Goal: Information Seeking & Learning: Understand process/instructions

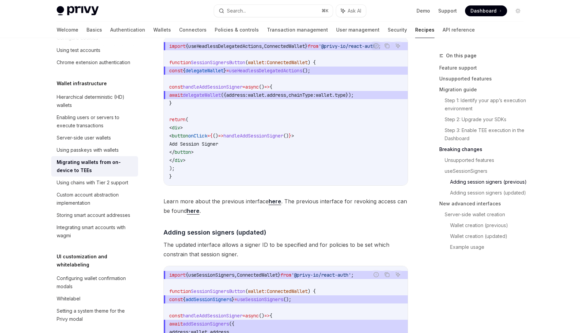
scroll to position [1116, 0]
click at [231, 43] on span "useHeadlessDelegatedActions" at bounding box center [224, 45] width 73 height 6
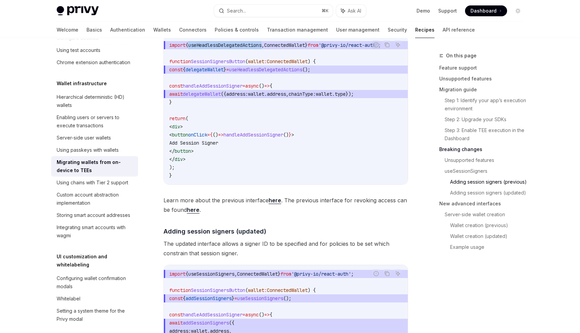
click at [231, 43] on span "useHeadlessDelegatedActions" at bounding box center [224, 45] width 73 height 6
copy span "useHeadlessDelegatedActions"
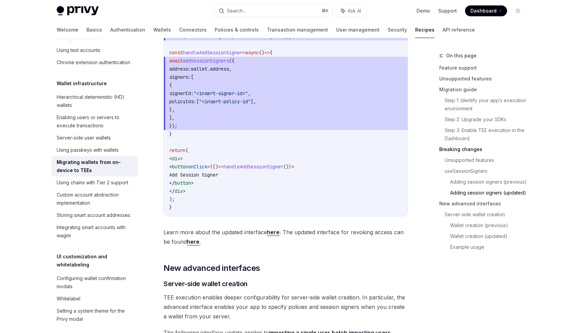
scroll to position [1376, 0]
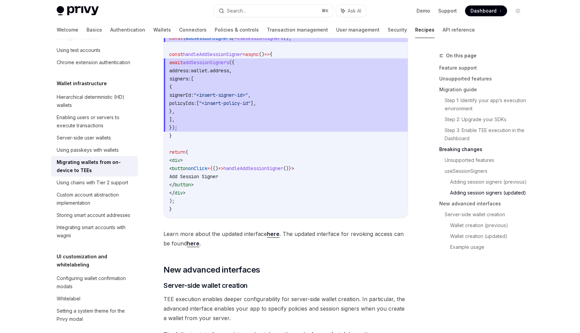
click at [219, 66] on span "addSessionSigners" at bounding box center [206, 62] width 46 height 6
copy span "addSessionSigners"
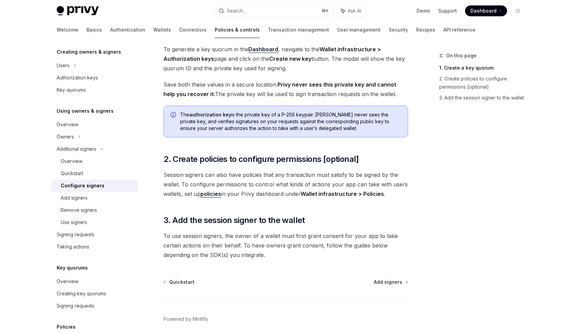
scroll to position [162, 0]
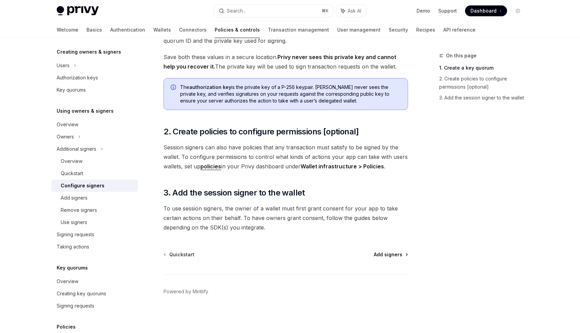
click at [385, 253] on span "Add signers" at bounding box center [388, 254] width 29 height 7
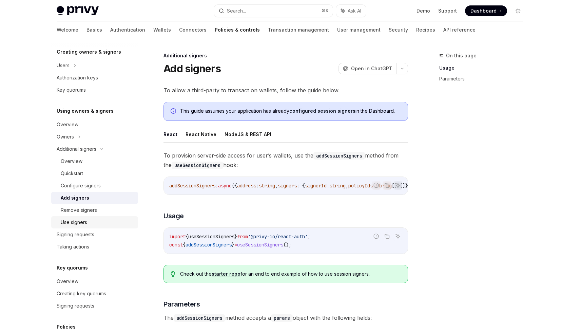
click at [78, 220] on div "Use signers" at bounding box center [74, 222] width 26 height 8
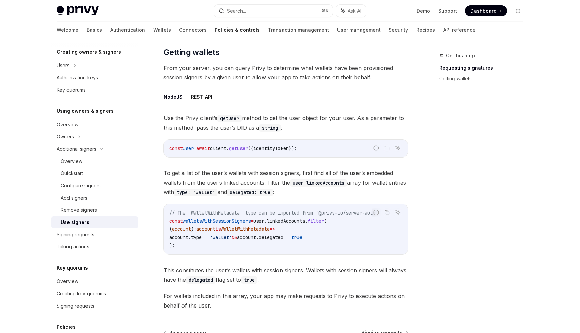
scroll to position [149, 0]
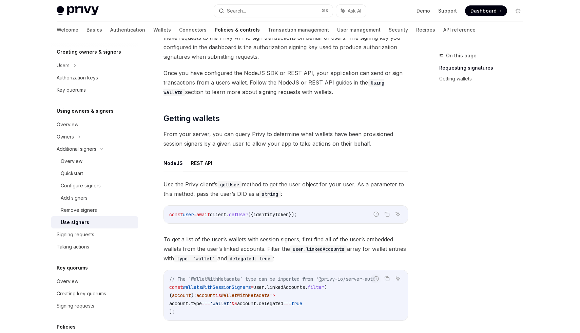
click at [204, 164] on button "REST API" at bounding box center [201, 163] width 21 height 16
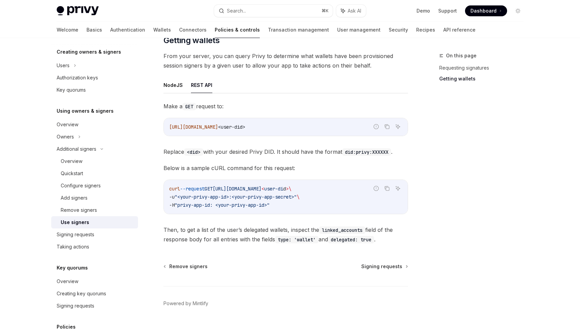
scroll to position [236, 0]
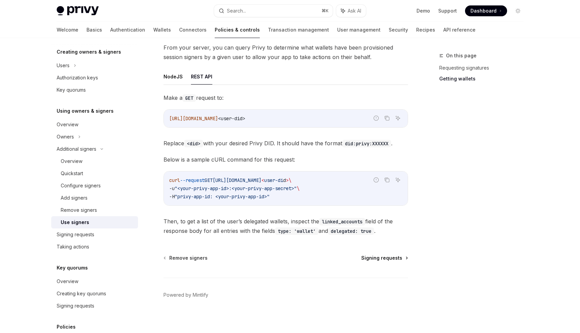
click at [382, 257] on span "Signing requests" at bounding box center [381, 258] width 41 height 7
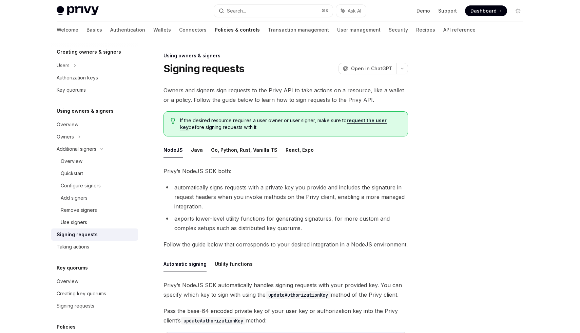
click at [221, 152] on button "Go, Python, Rust, Vanilla TS" at bounding box center [244, 150] width 67 height 16
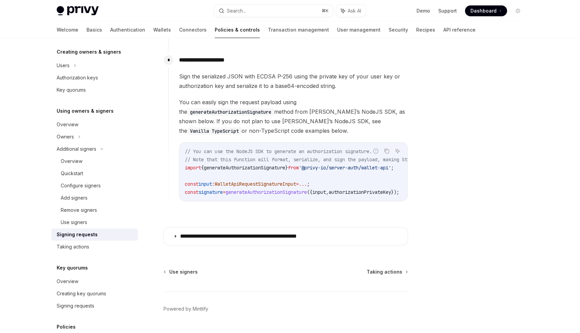
scroll to position [599, 0]
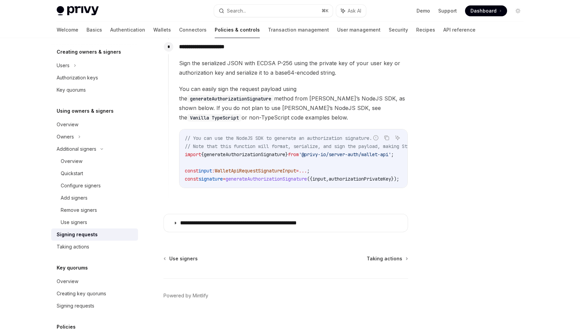
click at [384, 255] on span "Taking actions" at bounding box center [385, 258] width 36 height 7
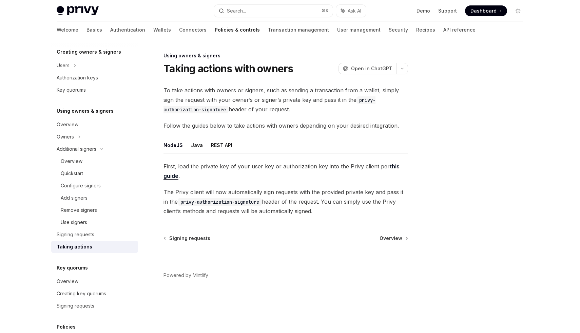
click at [218, 147] on button "REST API" at bounding box center [221, 145] width 21 height 16
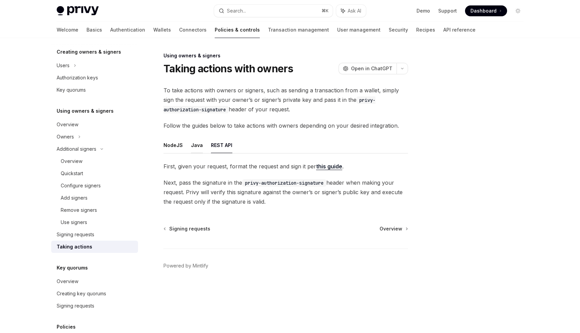
click at [191, 146] on button "Java" at bounding box center [197, 145] width 12 height 16
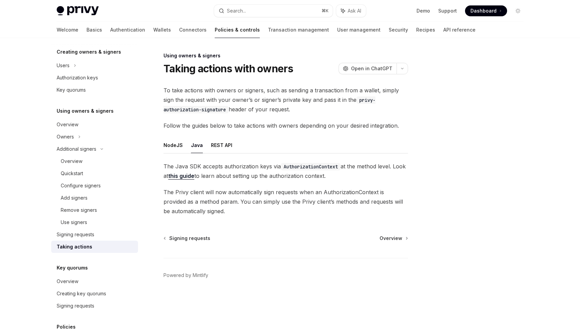
click at [186, 234] on div "Using owners & signers Taking actions with owners OpenAI Open in ChatGPT OpenAI…" at bounding box center [222, 192] width 375 height 281
click at [193, 238] on span "Signing requests" at bounding box center [189, 238] width 41 height 7
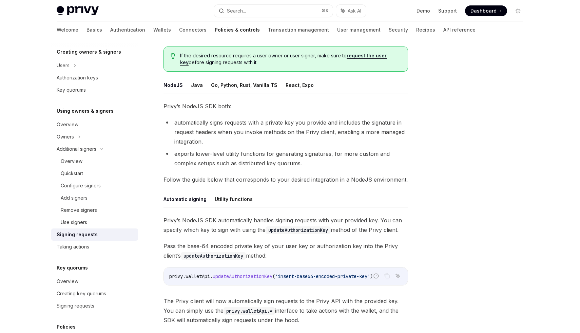
scroll to position [8, 0]
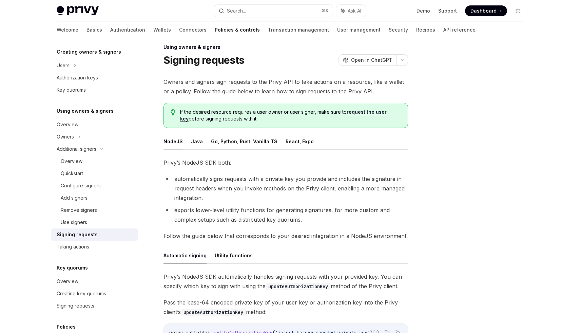
click at [236, 142] on button "Go, Python, Rust, Vanilla TS" at bounding box center [244, 141] width 67 height 16
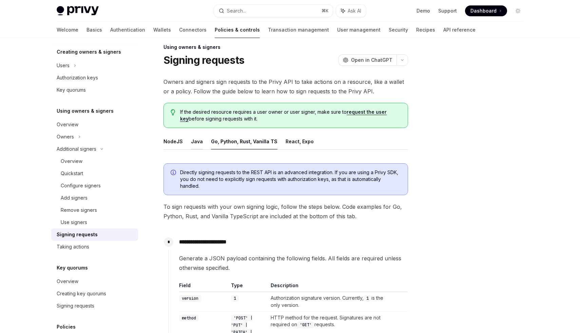
click at [197, 142] on button "Java" at bounding box center [197, 141] width 12 height 16
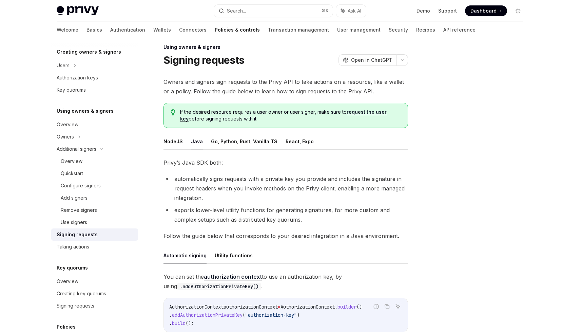
click at [232, 145] on button "Go, Python, Rust, Vanilla TS" at bounding box center [244, 141] width 67 height 16
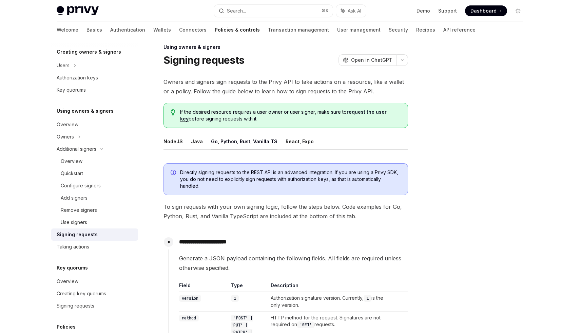
click at [287, 145] on button "React, Expo" at bounding box center [300, 141] width 28 height 16
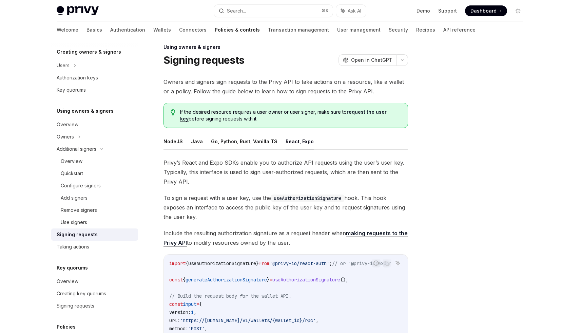
click at [247, 145] on button "Go, Python, Rust, Vanilla TS" at bounding box center [244, 141] width 67 height 16
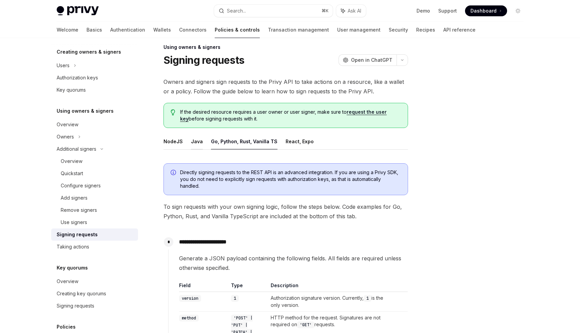
click at [196, 143] on button "Java" at bounding box center [197, 141] width 12 height 16
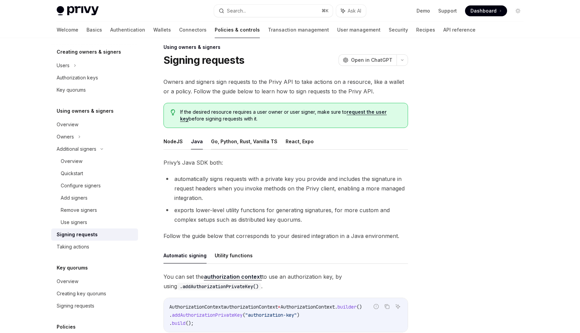
click at [230, 141] on button "Go, Python, Rust, Vanilla TS" at bounding box center [244, 141] width 67 height 16
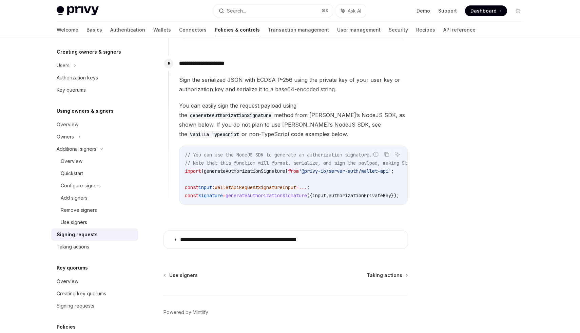
scroll to position [599, 0]
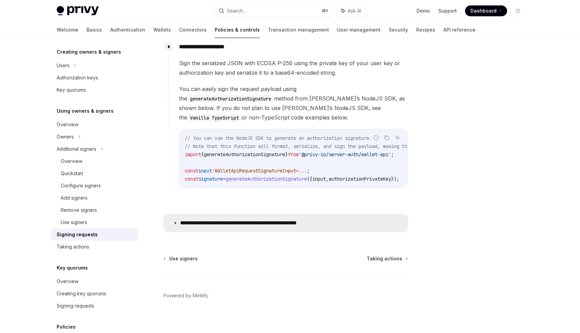
click at [238, 220] on p "**********" at bounding box center [256, 223] width 153 height 7
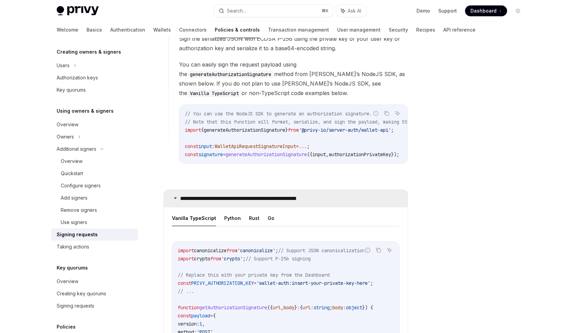
scroll to position [624, 0]
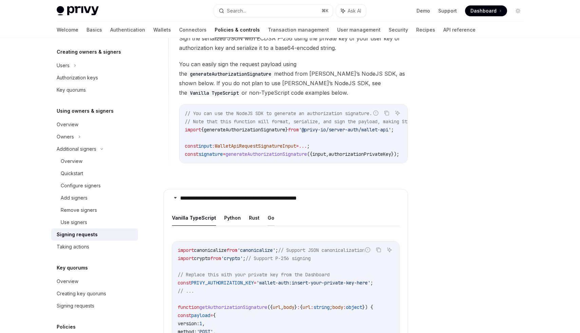
click at [271, 213] on button "Go" at bounding box center [271, 218] width 7 height 16
type textarea "*"
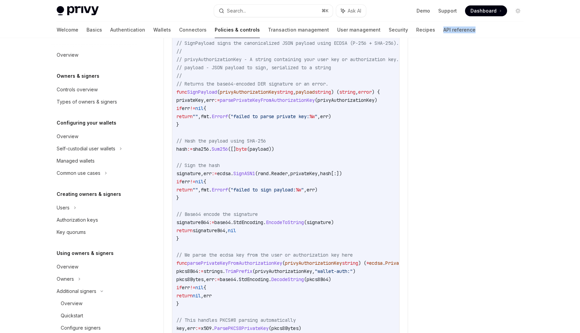
scroll to position [935, 0]
click at [226, 261] on span "parsePrivateKeyFromAuthorizationKey" at bounding box center [234, 264] width 95 height 6
copy span "parsePrivateKeyFromAuthorizationKey"
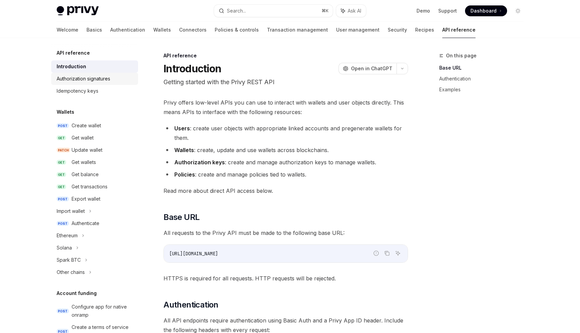
click at [82, 77] on div "Authorization signatures" at bounding box center [84, 79] width 54 height 8
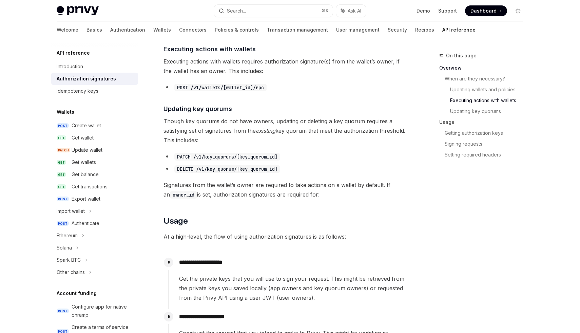
scroll to position [451, 0]
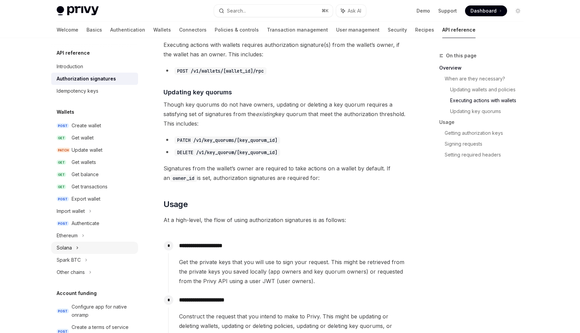
click at [88, 245] on div "Solana" at bounding box center [94, 248] width 87 height 12
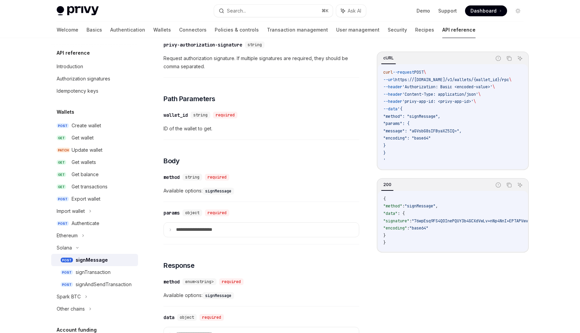
scroll to position [257, 0]
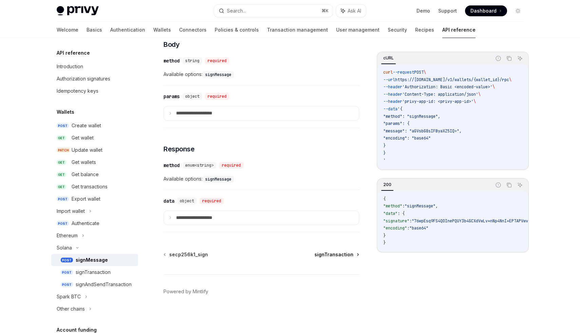
click at [352, 255] on span "signTransaction" at bounding box center [334, 254] width 39 height 7
type textarea "*"
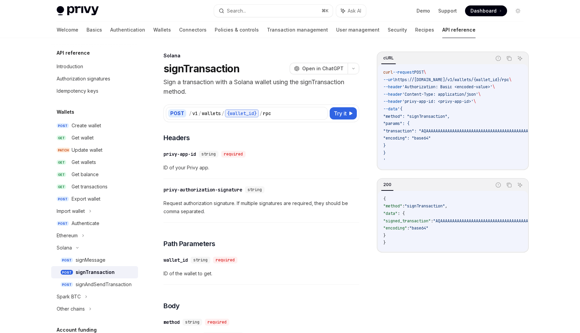
click at [523, 31] on div "Welcome Basics Authentication Wallets Connectors Policies & controls Transactio…" at bounding box center [290, 30] width 500 height 16
